Goal: Task Accomplishment & Management: Complete application form

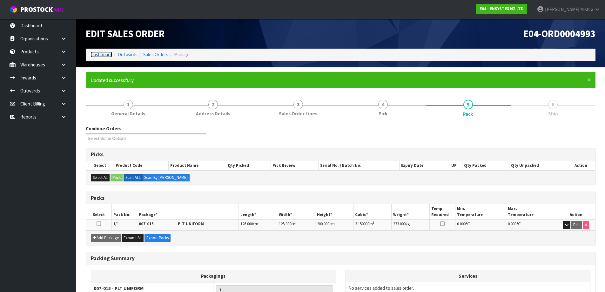
click at [98, 56] on link "Dashboard" at bounding box center [102, 54] width 22 height 6
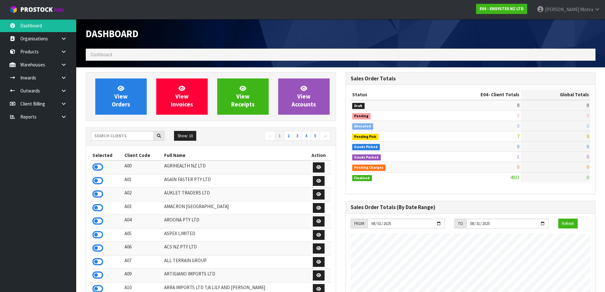
scroll to position [481, 260]
click at [113, 130] on div "Show: 10 5 10 25 50 ← 1 2 3 4 5 →" at bounding box center [211, 137] width 250 height 18
click at [112, 134] on input "text" at bounding box center [122, 136] width 63 height 10
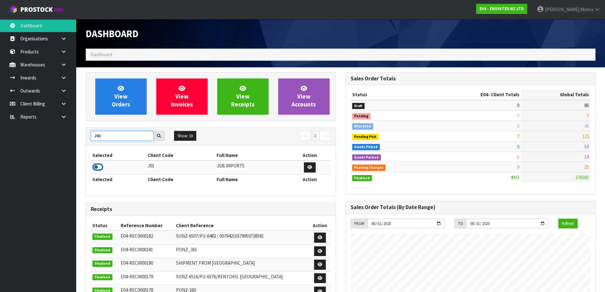
type input "J01"
click at [96, 164] on icon at bounding box center [97, 167] width 11 height 10
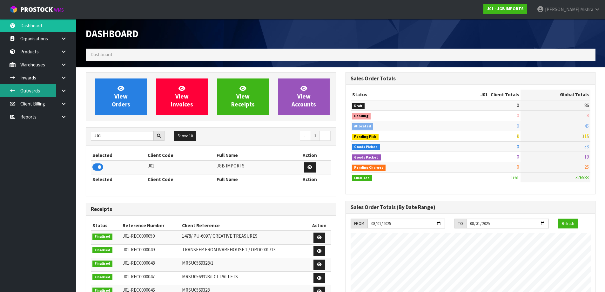
scroll to position [388, 260]
click at [65, 76] on icon at bounding box center [64, 77] width 6 height 5
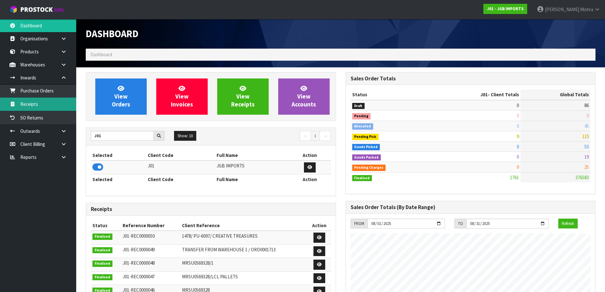
click at [38, 104] on link "Receipts" at bounding box center [38, 104] width 76 height 13
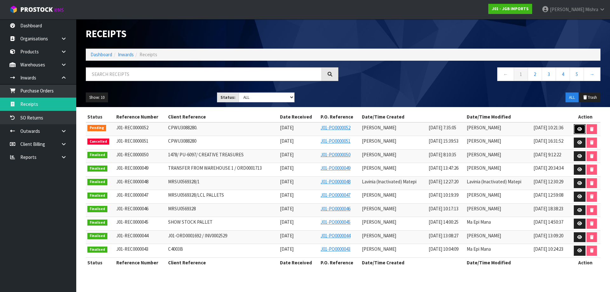
click at [577, 130] on icon at bounding box center [579, 129] width 5 height 4
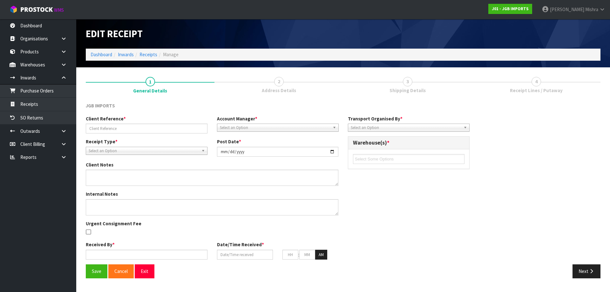
type input "CPWU3088280."
type input "[DATE]"
type input "[PERSON_NAME]"
type input "[DATE]"
type input "07"
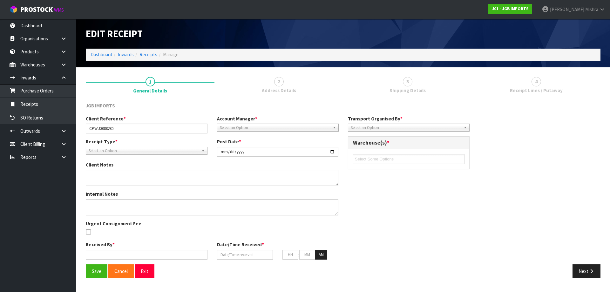
type input "35"
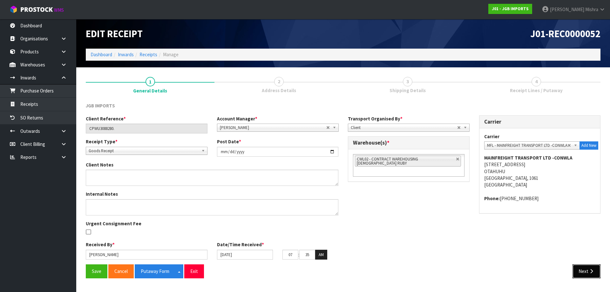
click at [578, 271] on button "Next" at bounding box center [586, 271] width 28 height 14
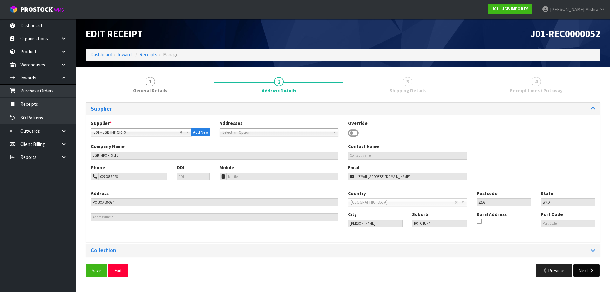
click at [580, 268] on button "Next" at bounding box center [586, 271] width 28 height 14
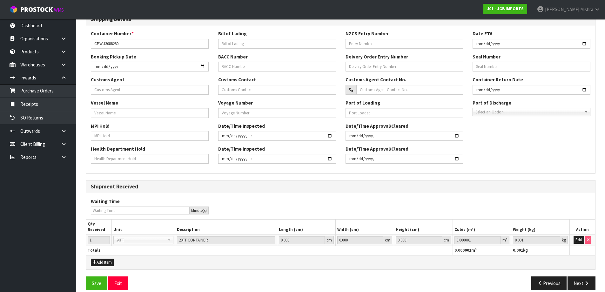
scroll to position [150, 0]
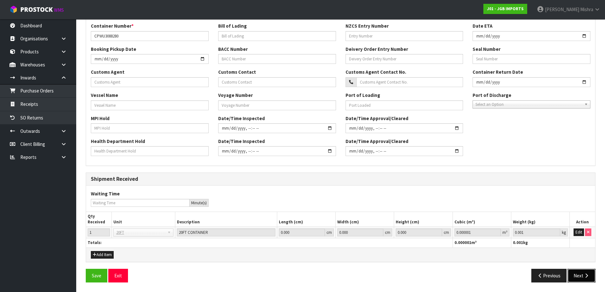
click at [581, 275] on button "Next" at bounding box center [582, 276] width 28 height 14
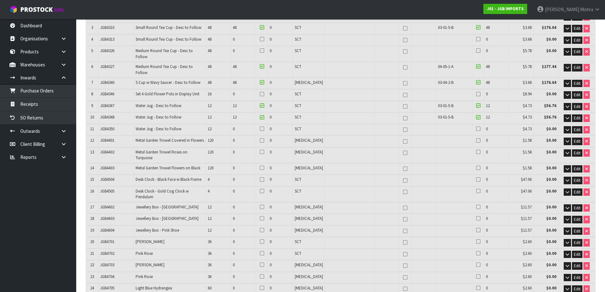
scroll to position [127, 0]
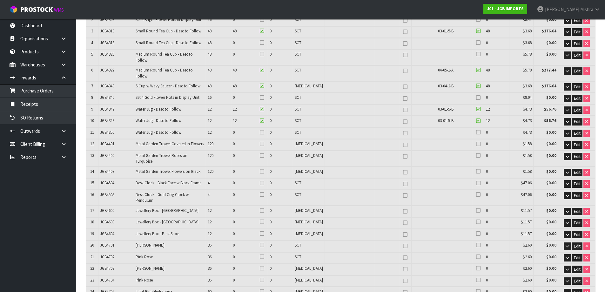
click at [121, 69] on td "JGB4327" at bounding box center [116, 72] width 36 height 15
click at [349, 70] on td at bounding box center [350, 72] width 50 height 15
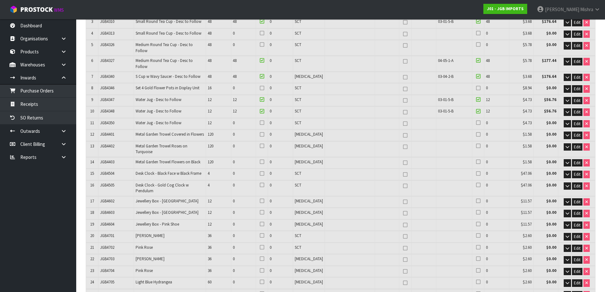
scroll to position [159, 0]
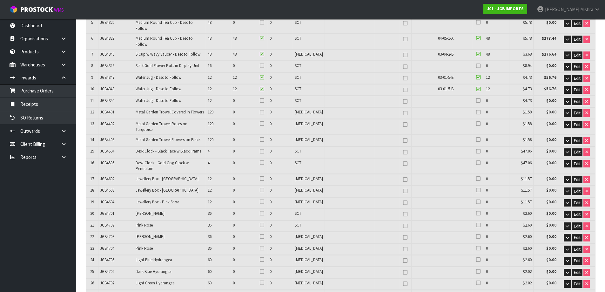
click at [293, 174] on td "0" at bounding box center [280, 179] width 25 height 11
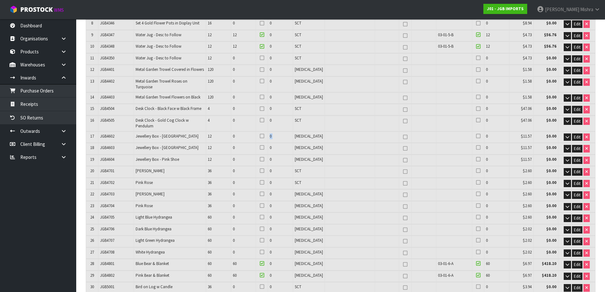
scroll to position [191, 0]
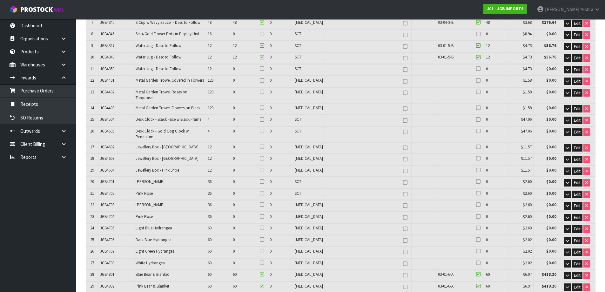
click at [179, 142] on td "Jewellery Box - [GEOGRAPHIC_DATA]" at bounding box center [170, 147] width 72 height 11
click at [178, 167] on span "Jewellery Box - Pink Shoe" at bounding box center [158, 169] width 44 height 5
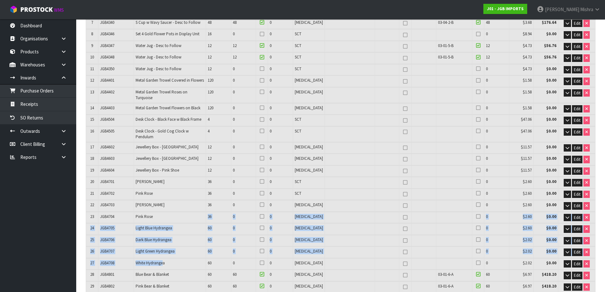
drag, startPoint x: 165, startPoint y: 246, endPoint x: 174, endPoint y: 198, distance: 49.1
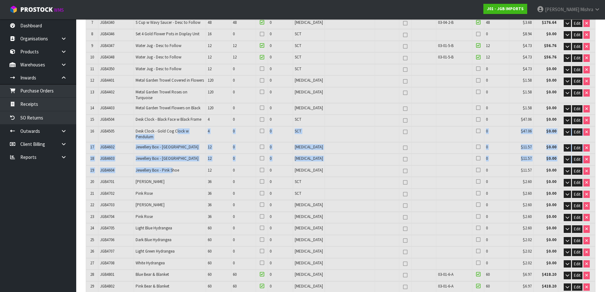
drag, startPoint x: 175, startPoint y: 153, endPoint x: 178, endPoint y: 122, distance: 30.9
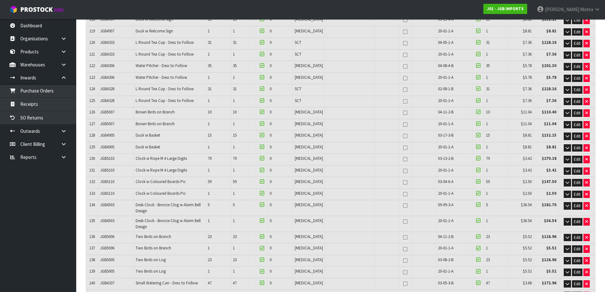
scroll to position [1525, 0]
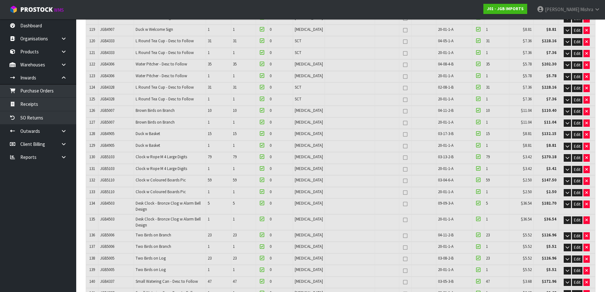
click at [119, 277] on td "JGB4337" at bounding box center [116, 282] width 36 height 11
drag, startPoint x: 119, startPoint y: 229, endPoint x: 91, endPoint y: 221, distance: 28.7
click at [101, 279] on span "JGB4337" at bounding box center [107, 281] width 14 height 5
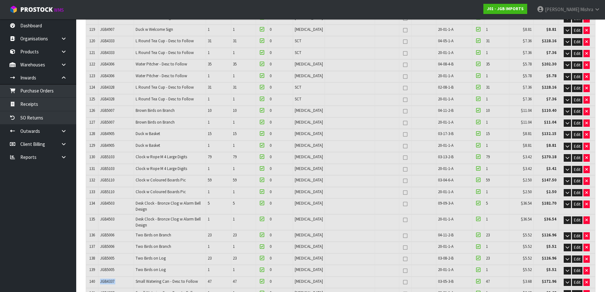
click at [101, 279] on span "JGB4337" at bounding box center [107, 281] width 14 height 5
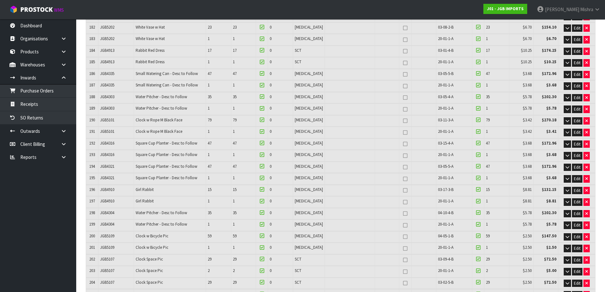
scroll to position [2255, 0]
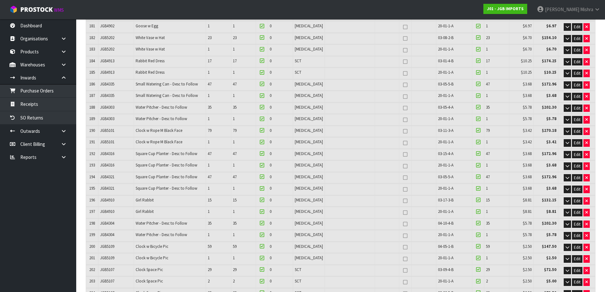
click at [104, 139] on span "JGB5101" at bounding box center [107, 141] width 14 height 5
click at [107, 128] on span "JGB5101" at bounding box center [107, 130] width 14 height 5
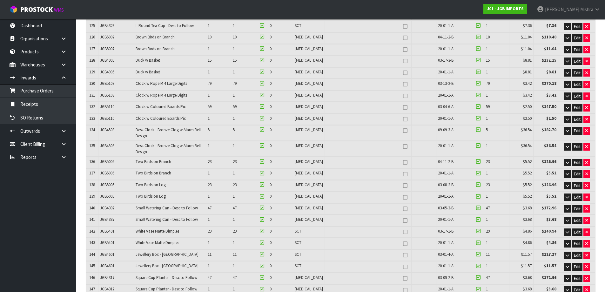
scroll to position [1588, 0]
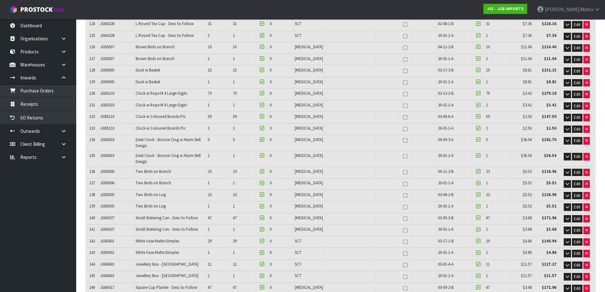
click at [141, 91] on span "Clock w Rope M 4 Large Digits" at bounding box center [161, 93] width 51 height 5
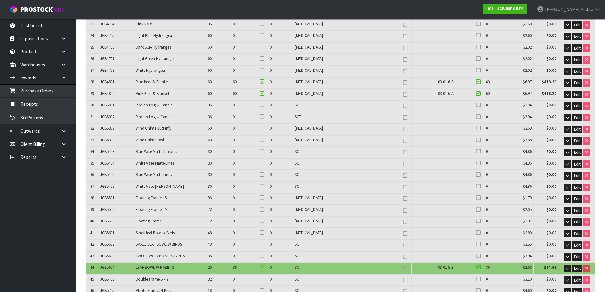
scroll to position [381, 0]
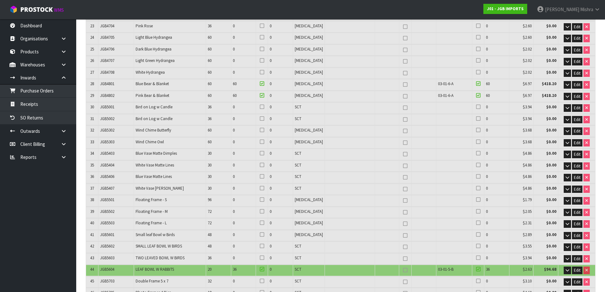
click at [195, 137] on td "Wind Chime Owl" at bounding box center [170, 142] width 72 height 11
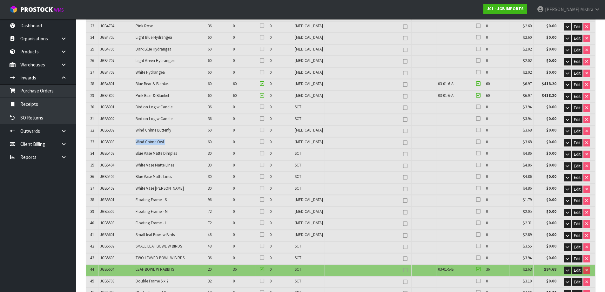
click at [195, 137] on td "Wind Chime Owl" at bounding box center [170, 142] width 72 height 11
click at [150, 139] on span "Wind Chime Owl" at bounding box center [150, 141] width 28 height 5
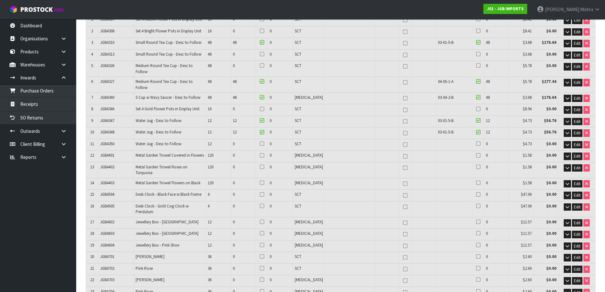
scroll to position [127, 0]
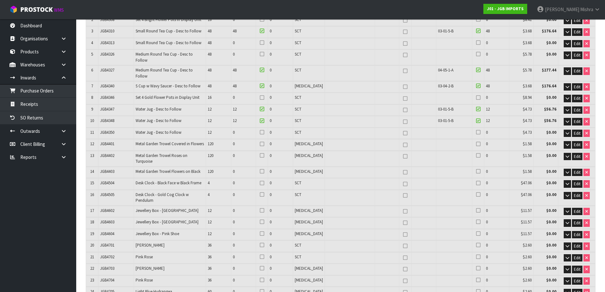
click at [117, 206] on td "JGB4602" at bounding box center [116, 211] width 36 height 11
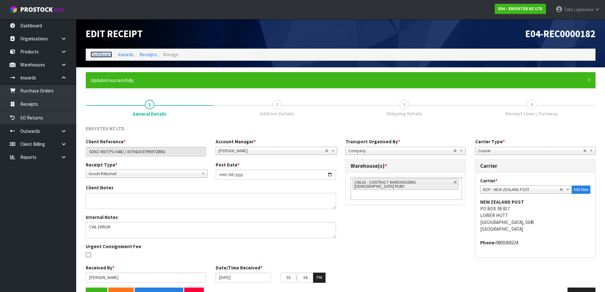
click at [100, 51] on link "Dashboard" at bounding box center [102, 54] width 22 height 6
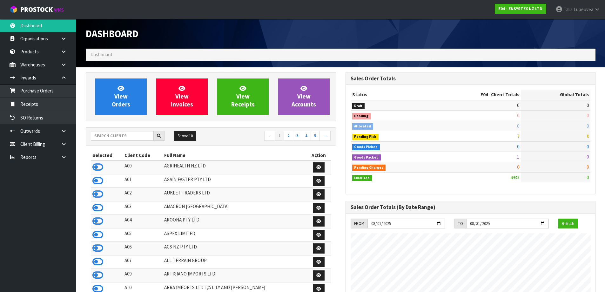
scroll to position [481, 260]
click at [108, 136] on input "text" at bounding box center [122, 136] width 63 height 10
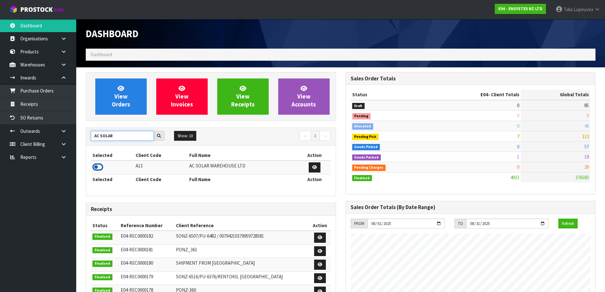
type input "AC SOLAR"
click at [95, 165] on icon at bounding box center [97, 167] width 11 height 10
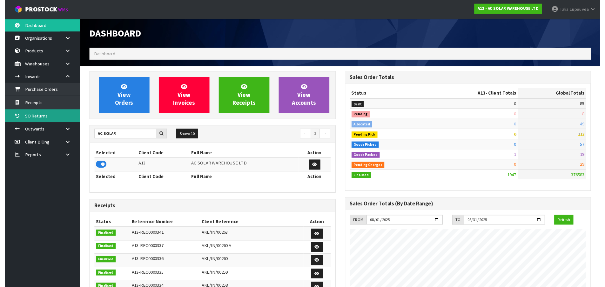
scroll to position [433, 260]
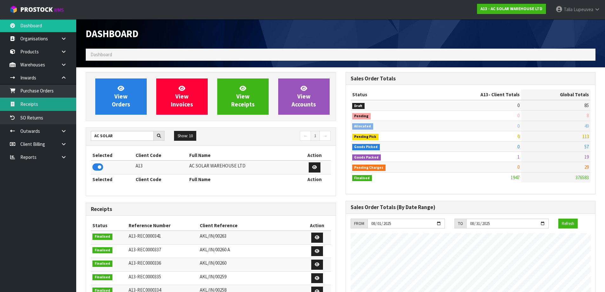
click at [55, 105] on link "Receipts" at bounding box center [38, 104] width 76 height 13
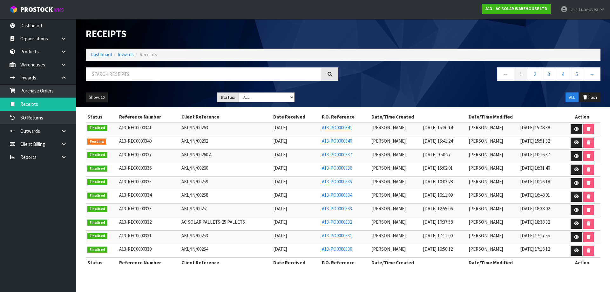
click at [189, 141] on span "AKL/IN/00262" at bounding box center [194, 141] width 27 height 6
copy tr "AKL/IN/00262"
click at [574, 141] on icon at bounding box center [576, 142] width 5 height 4
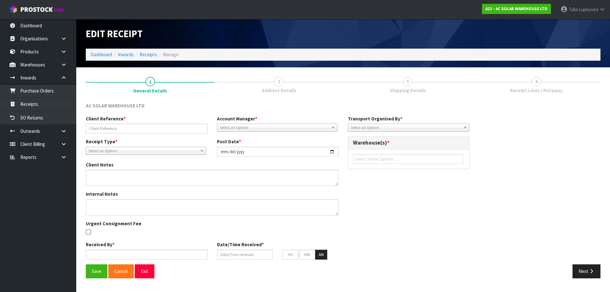
type input "AKL/IN/00262"
type input "2025-08-11"
type input "[PERSON_NAME]"
type input "11/08/2025"
type input "03"
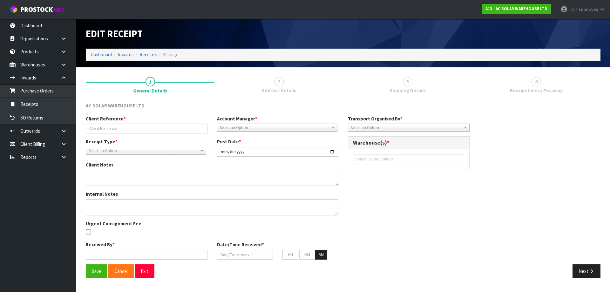
type input "41"
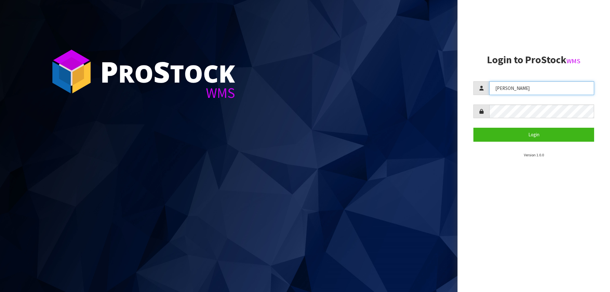
drag, startPoint x: 547, startPoint y: 85, endPoint x: 358, endPoint y: 102, distance: 189.7
click at [358, 102] on div "P ro S tock WMS Login to ProStock WMS [GEOGRAPHIC_DATA] Login Version 1.0.0" at bounding box center [305, 146] width 610 height 292
type input "[PERSON_NAME]"
click at [473, 128] on button "Login" at bounding box center [533, 135] width 121 height 14
